Goal: Information Seeking & Learning: Learn about a topic

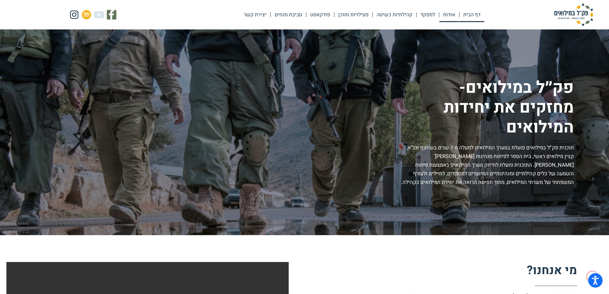
click at [453, 17] on link "אודות" at bounding box center [449, 14] width 20 height 15
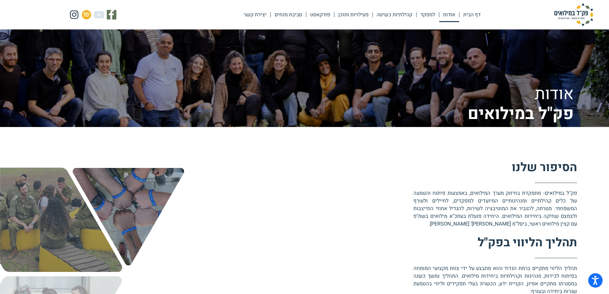
scroll to position [128, 0]
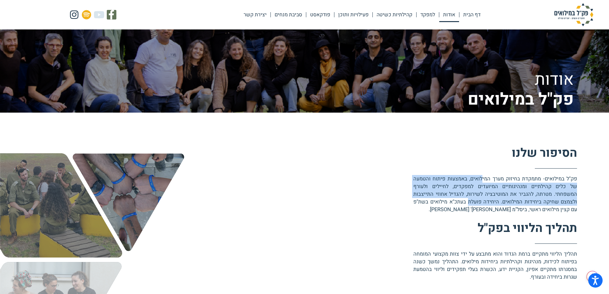
drag, startPoint x: 483, startPoint y: 177, endPoint x: 466, endPoint y: 201, distance: 29.3
click at [467, 203] on p "פק"ל במילואים- מתמקדת בחיזוק מערך המילואים, באמצעות פיתוח והטמעה של כלים ﻿קהילת…" at bounding box center [495, 194] width 164 height 38
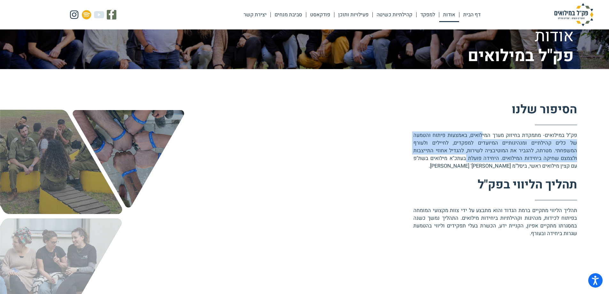
scroll to position [41, 0]
